Goal: Task Accomplishment & Management: Use online tool/utility

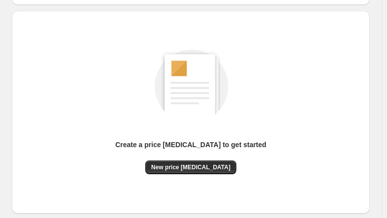
scroll to position [150, 0]
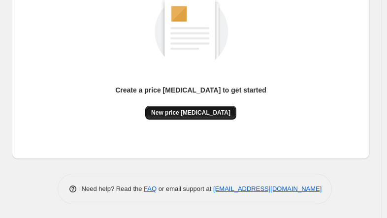
click at [166, 112] on span "New price [MEDICAL_DATA]" at bounding box center [190, 113] width 79 height 8
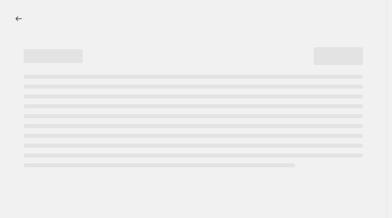
select select "percentage"
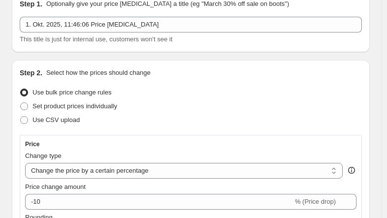
scroll to position [148, 0]
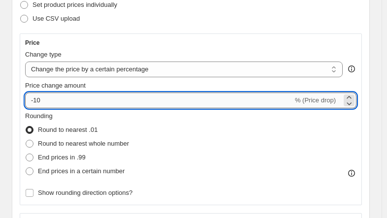
click at [90, 103] on input "-10" at bounding box center [159, 101] width 268 height 16
type input "-1"
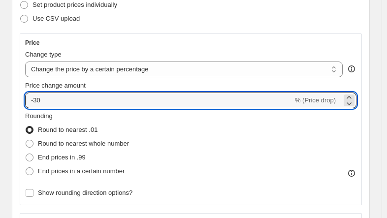
type input "-30"
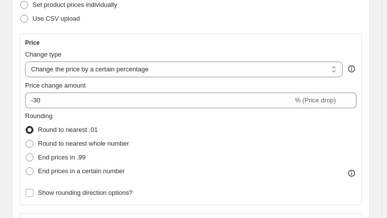
click at [113, 18] on div "Use CSV upload" at bounding box center [191, 19] width 343 height 14
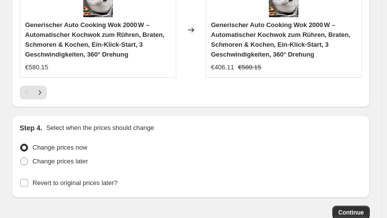
scroll to position [1134, 0]
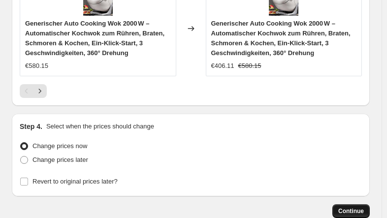
click at [361, 208] on span "Continue" at bounding box center [352, 212] width 26 height 8
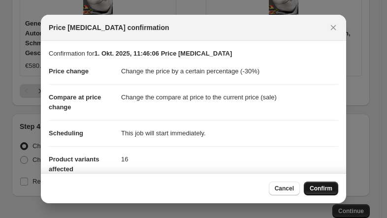
click at [325, 191] on span "Confirm" at bounding box center [321, 189] width 23 height 8
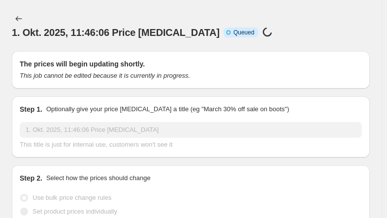
scroll to position [1134, 0]
